Goal: Check status: Check status

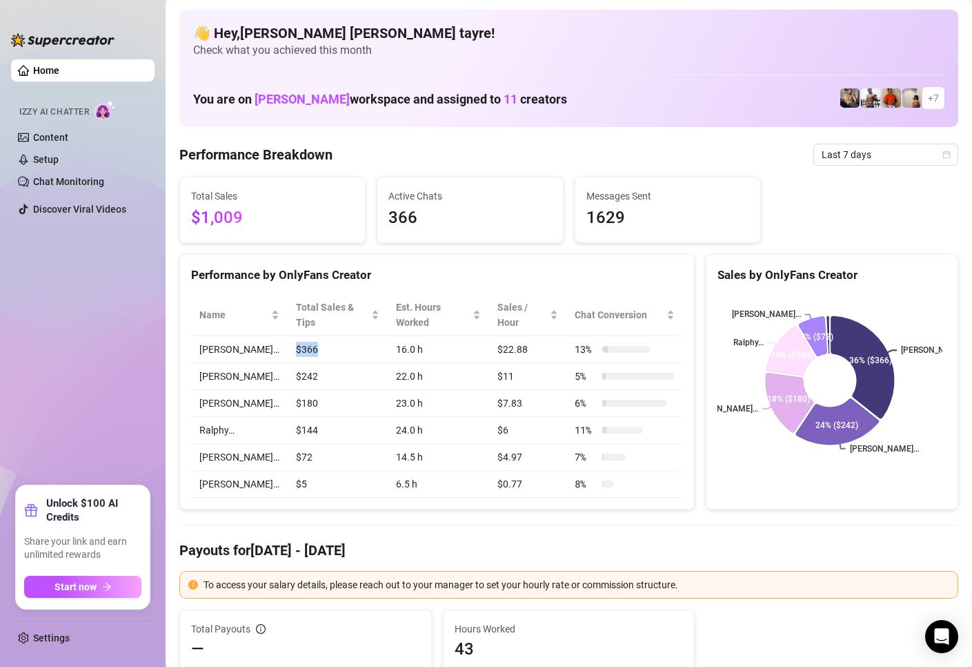
drag, startPoint x: 293, startPoint y: 337, endPoint x: 115, endPoint y: 383, distance: 184.4
click at [288, 336] on td "$366" at bounding box center [338, 349] width 100 height 27
click at [59, 396] on ul "Home Izzy AI Chatter Content Setup Chat Monitoring Discover Viral Videos" at bounding box center [83, 267] width 144 height 426
click at [844, 164] on span "Last 7 days" at bounding box center [886, 154] width 128 height 21
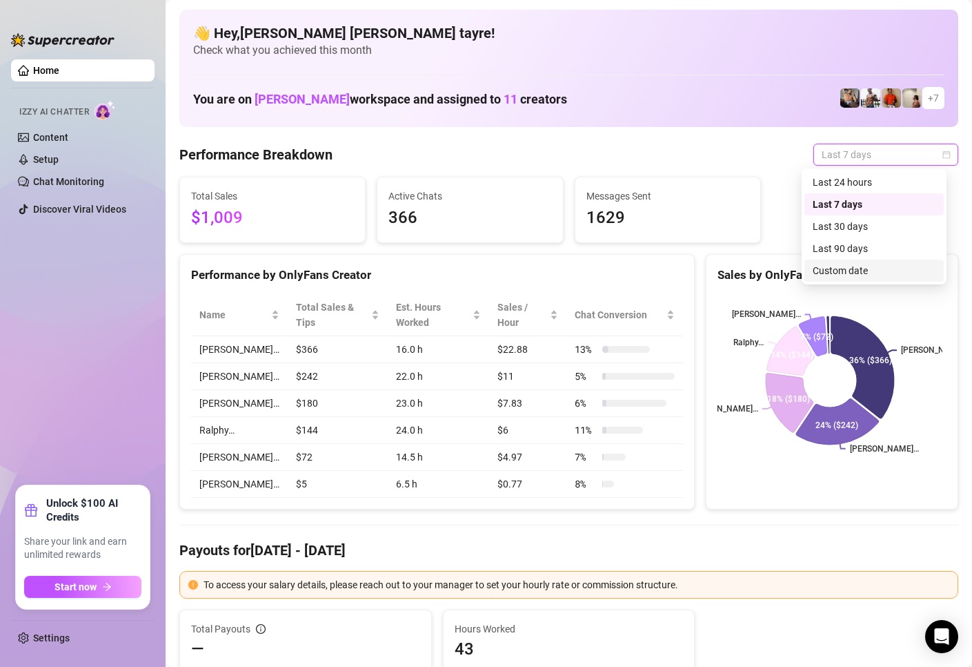
click at [829, 266] on div "Custom date" at bounding box center [874, 270] width 123 height 15
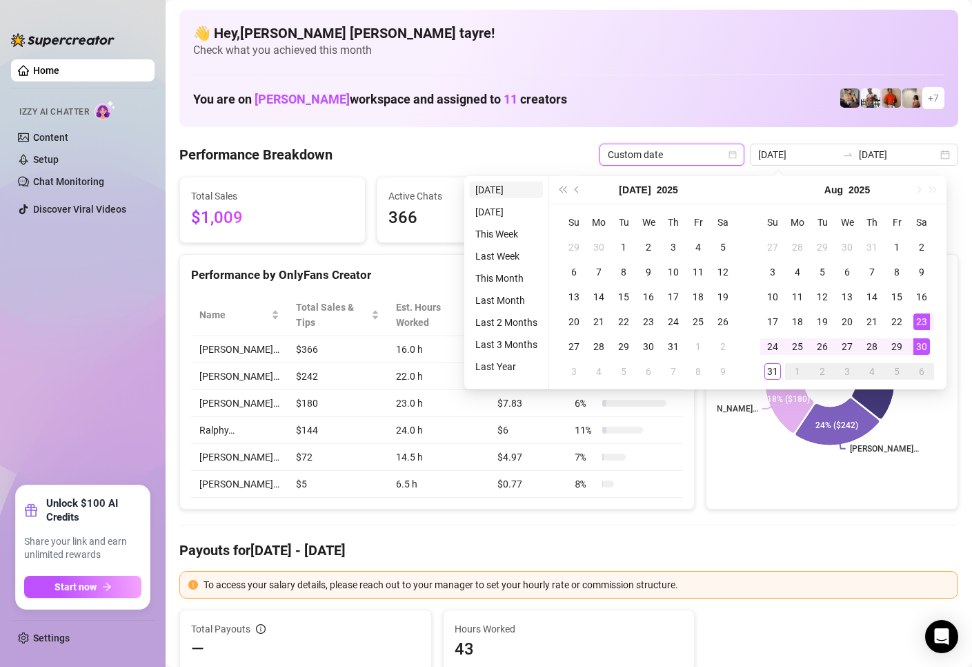
type input "[DATE]"
click at [483, 192] on li "[DATE]" at bounding box center [506, 189] width 73 height 17
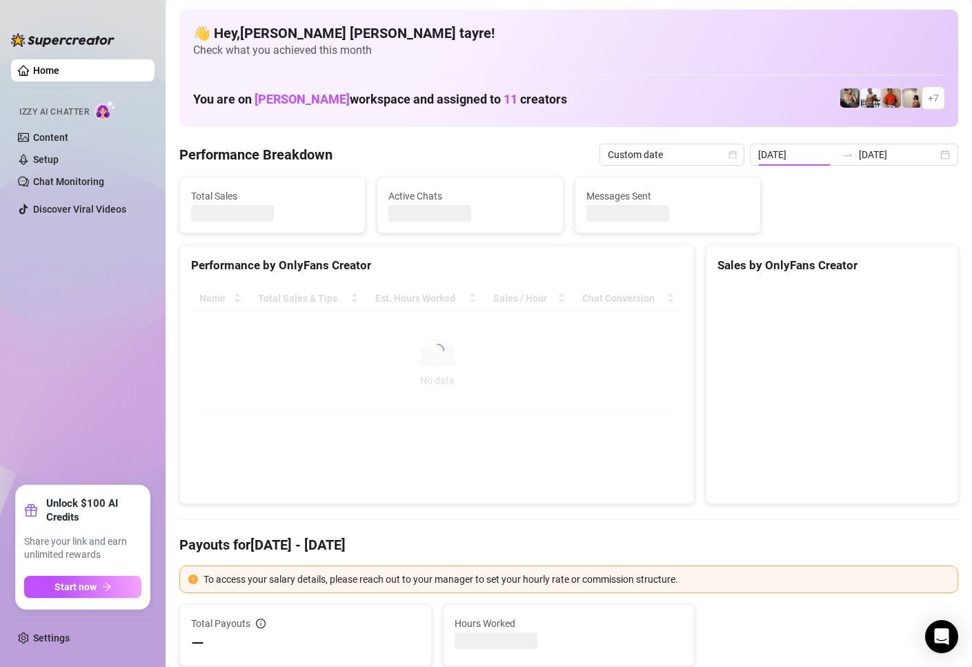
type input "[DATE]"
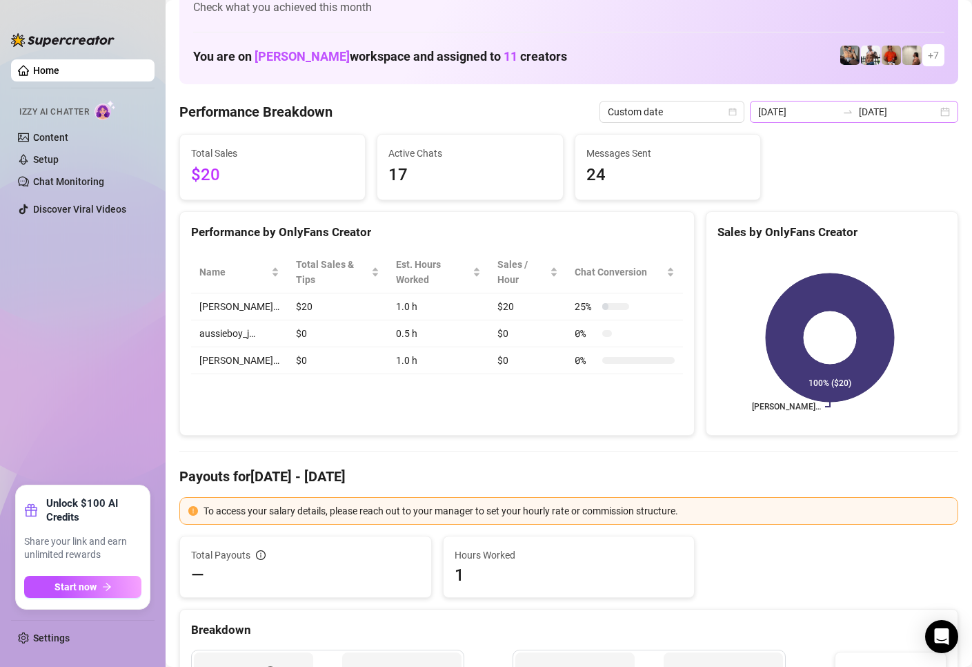
scroll to position [40, 0]
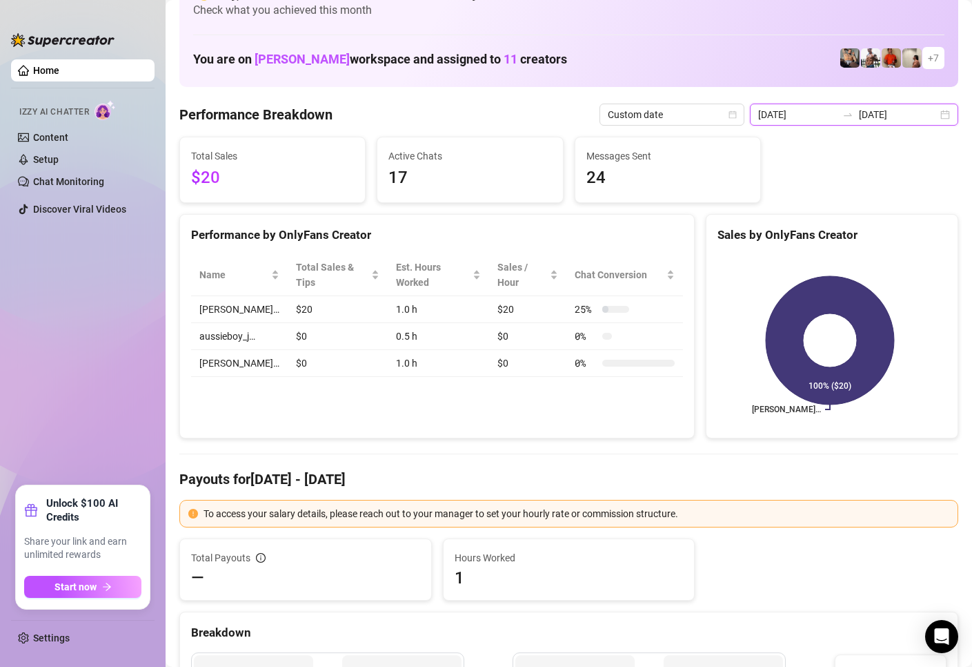
click at [810, 119] on input "[DATE]" at bounding box center [797, 114] width 79 height 15
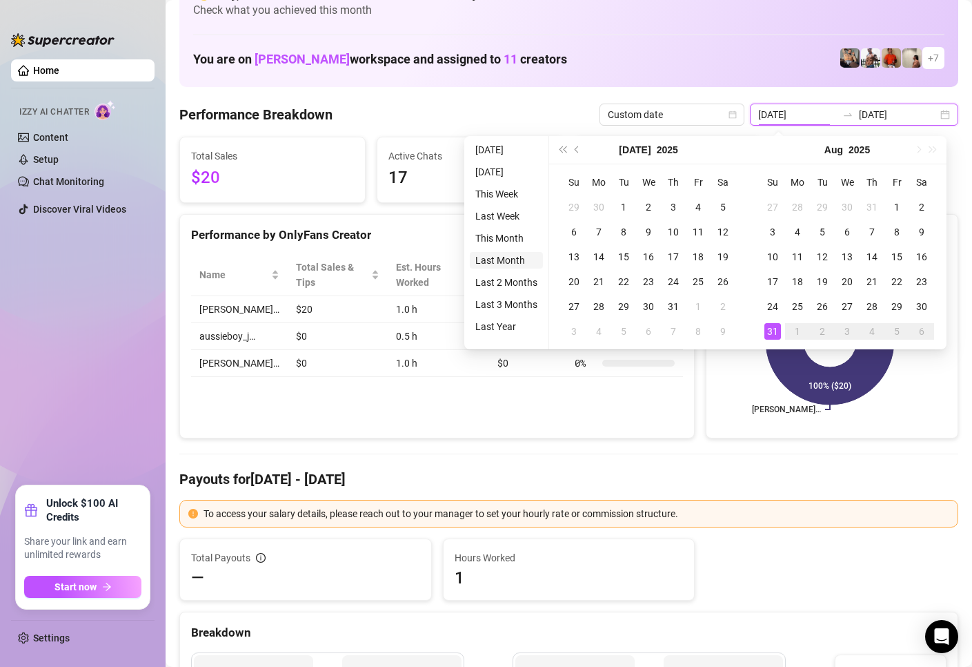
type input "[DATE]"
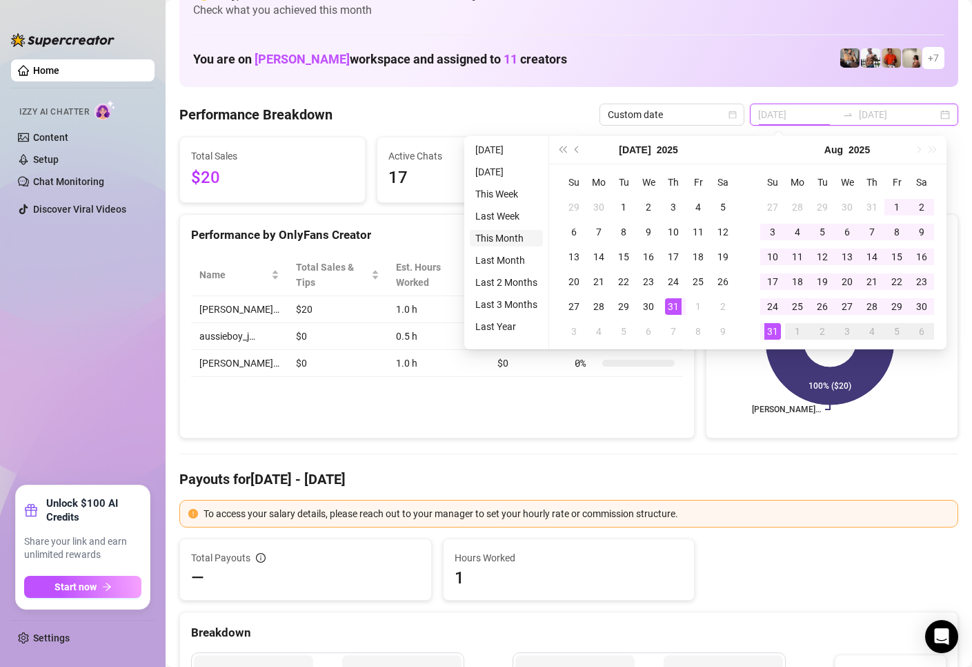
type input "[DATE]"
click at [494, 233] on li "This Month" at bounding box center [506, 238] width 73 height 17
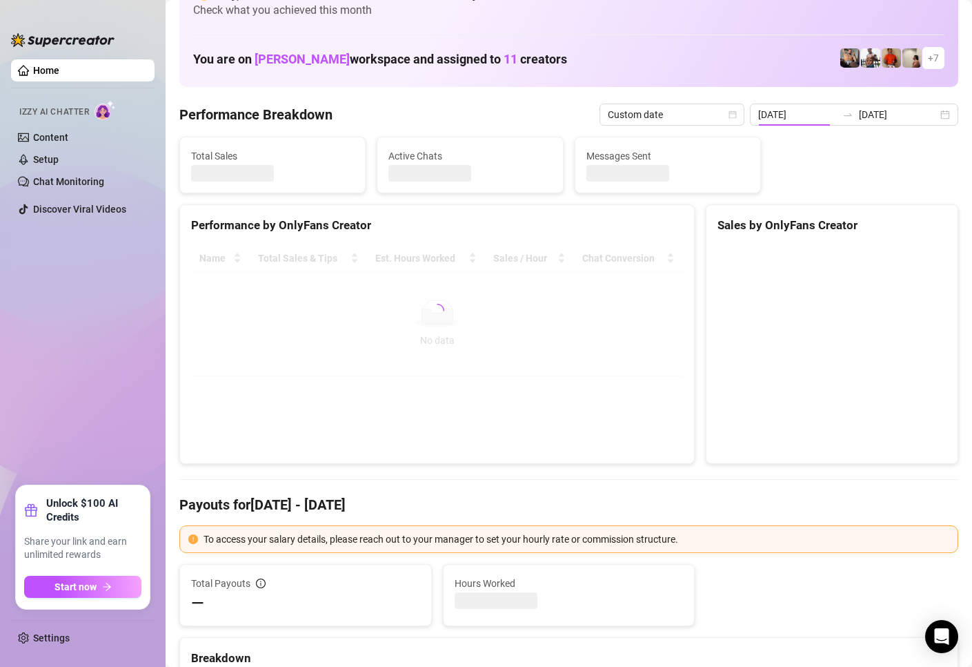
type input "[DATE]"
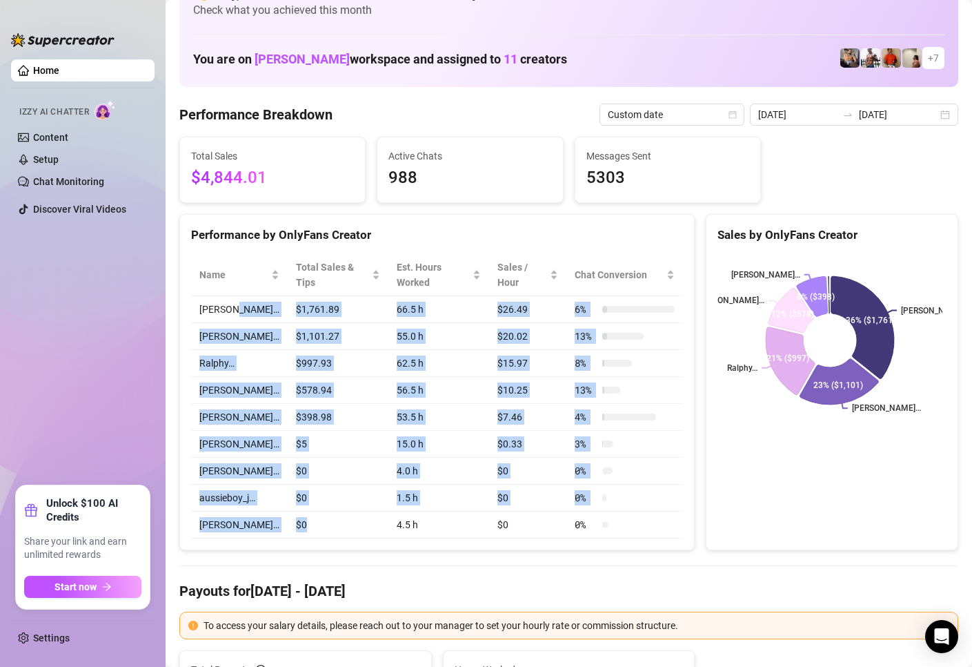
drag, startPoint x: 347, startPoint y: 531, endPoint x: 346, endPoint y: 346, distance: 184.2
click at [301, 327] on tbody "[PERSON_NAME]… $1,761.89 66.5 h $26.49 6 % [PERSON_NAME]… $1,101.27 55.0 h $20.…" at bounding box center [437, 417] width 492 height 242
click at [521, 411] on td "$7.46" at bounding box center [527, 417] width 77 height 27
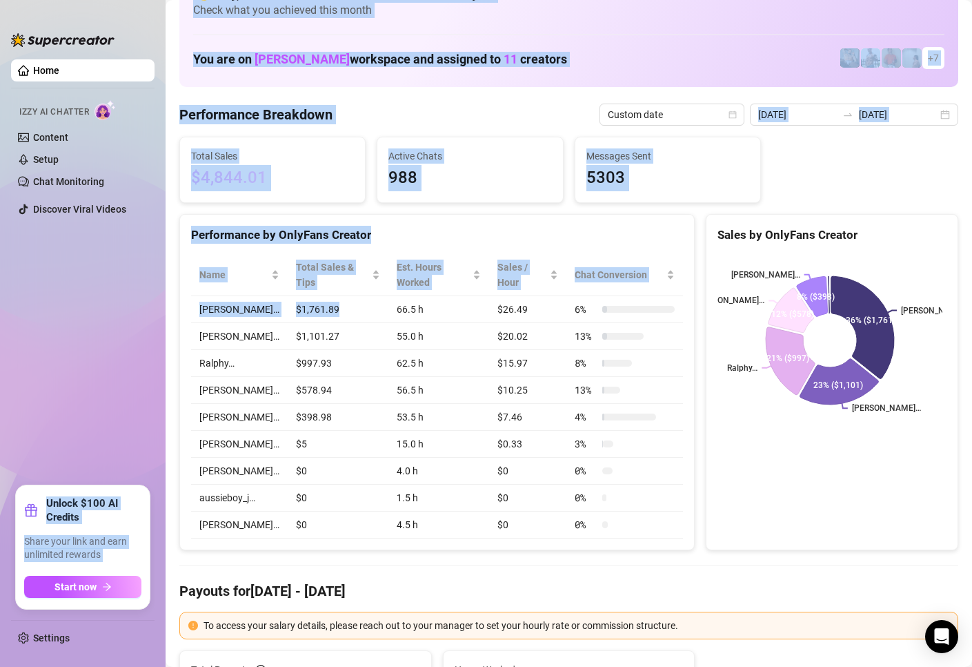
drag, startPoint x: 326, startPoint y: 306, endPoint x: 140, endPoint y: 320, distance: 186.9
click at [146, 316] on div "Home Izzy AI Chatter Content Setup Chat Monitoring Discover Viral Videos Unlock…" at bounding box center [486, 333] width 972 height 667
click at [139, 321] on ul "Home Izzy AI Chatter Content Setup Chat Monitoring Discover Viral Videos" at bounding box center [83, 267] width 144 height 426
